Goal: Navigation & Orientation: Go to known website

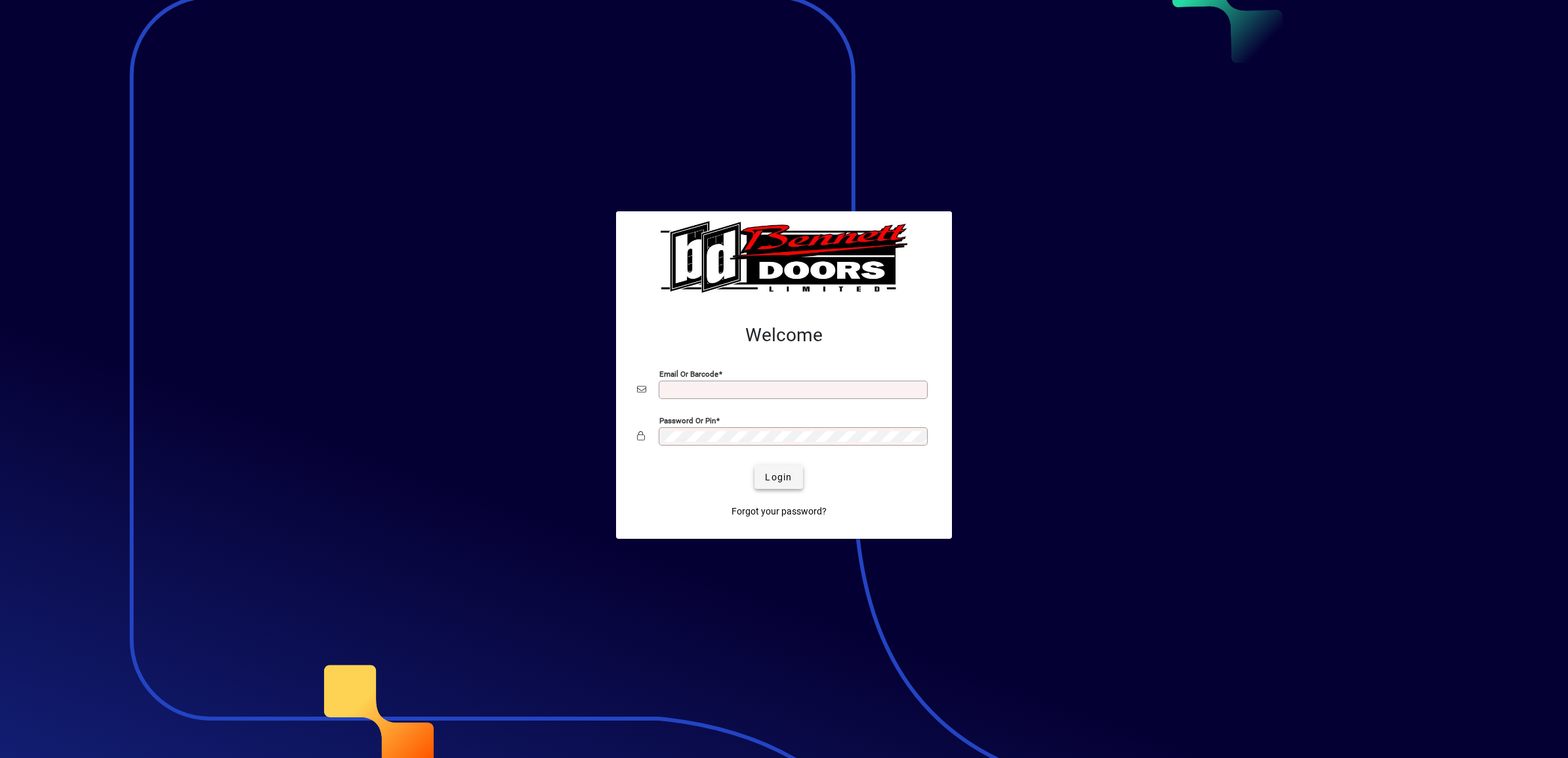
type input "**********"
click at [766, 474] on span "Login" at bounding box center [779, 477] width 27 height 14
